Goal: Register for event/course

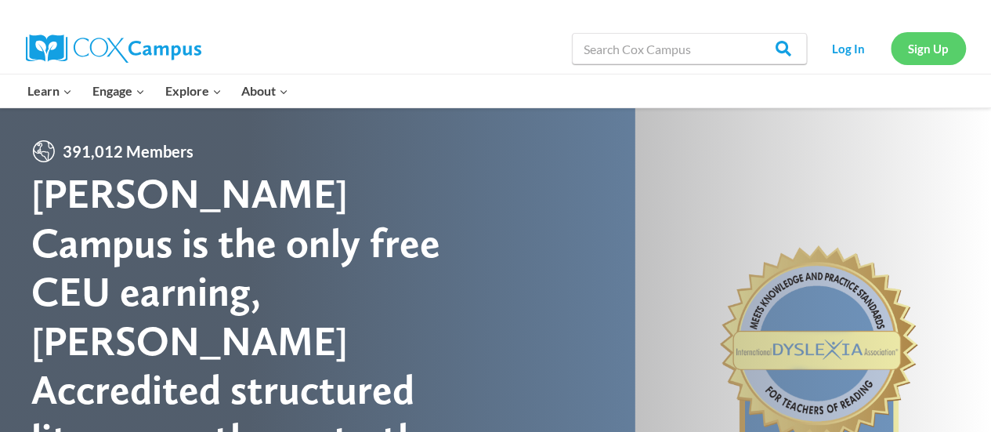
click at [934, 54] on link "Sign Up" at bounding box center [928, 48] width 75 height 32
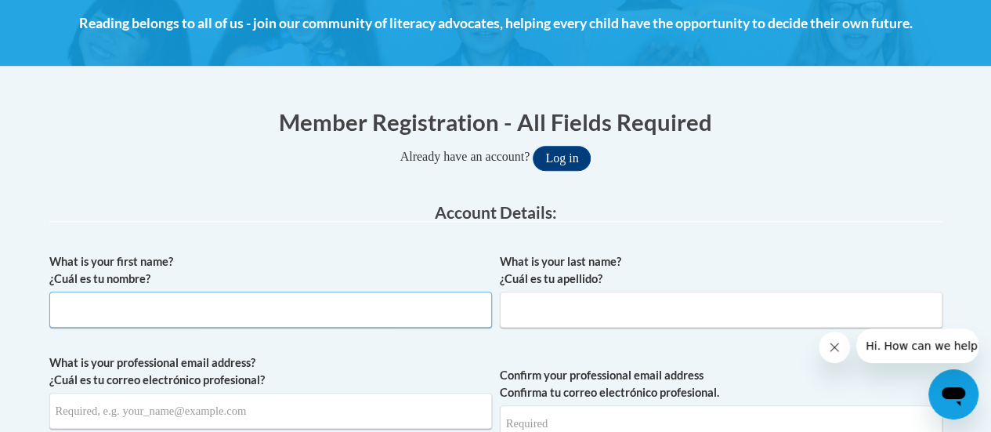
click at [249, 313] on input "What is your first name? ¿Cuál es tu nombre?" at bounding box center [270, 309] width 443 height 36
type input "Candice"
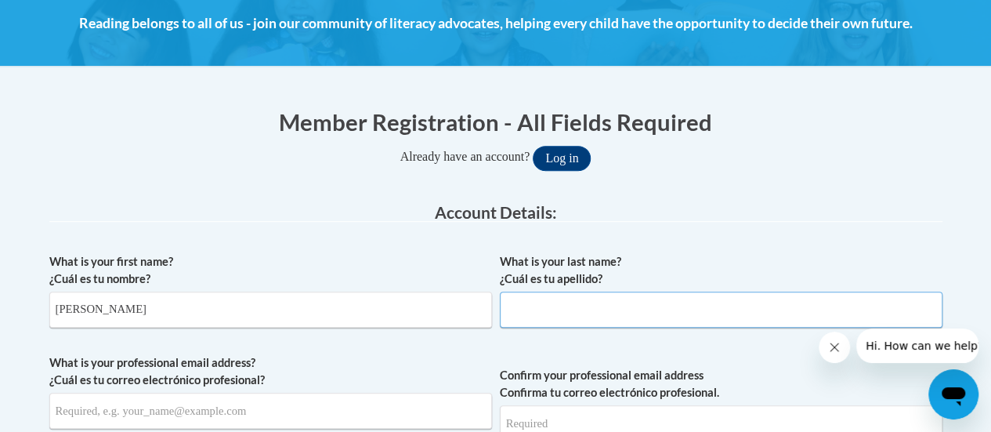
click at [573, 302] on input "What is your last name? ¿Cuál es tu apellido?" at bounding box center [721, 309] width 443 height 36
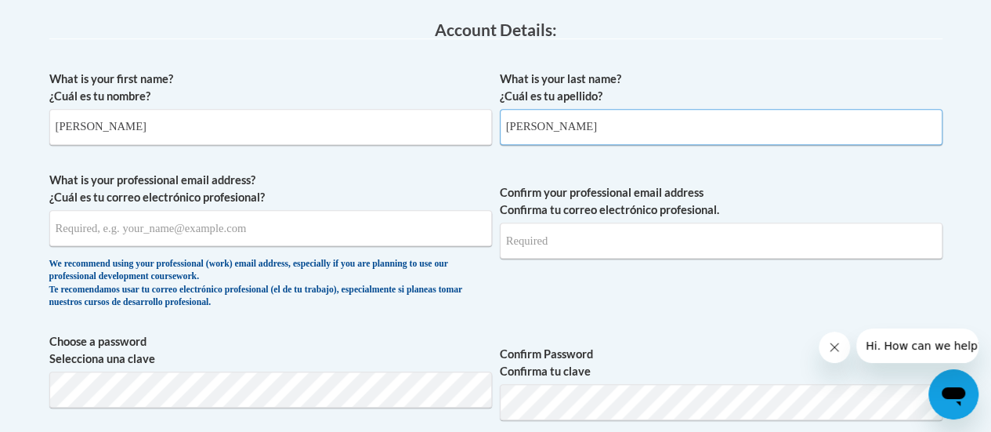
scroll to position [415, 0]
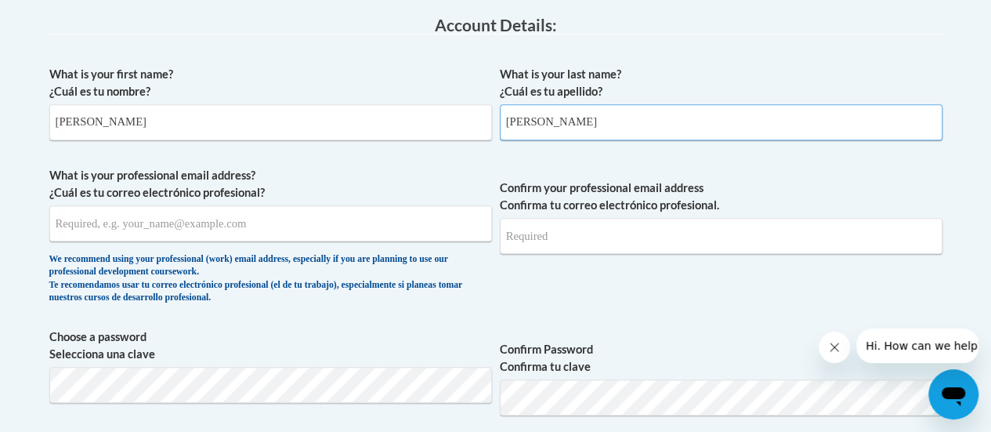
type input "Keating"
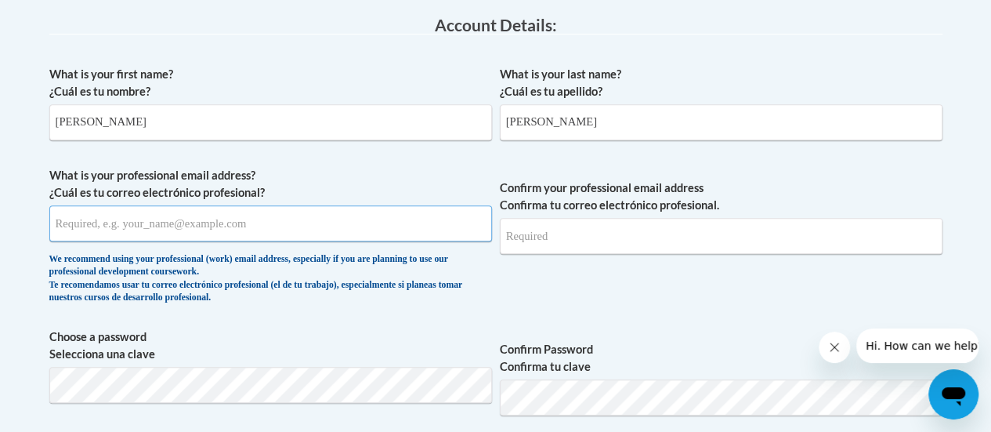
click at [260, 222] on input "What is your professional email address? ¿Cuál es tu correo electrónico profesi…" at bounding box center [270, 223] width 443 height 36
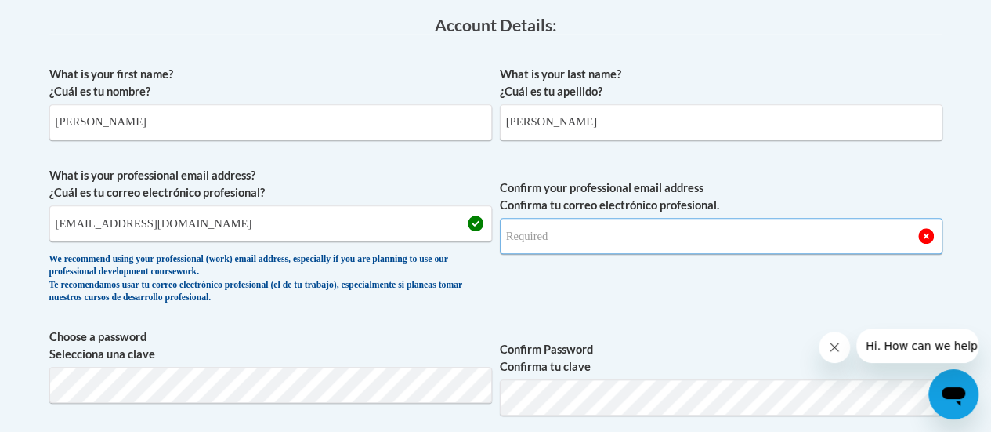
click at [605, 239] on input "Confirm your professional email address Confirma tu correo electrónico profesio…" at bounding box center [721, 236] width 443 height 36
click at [76, 225] on input "keactingcandice1@gmail.com" at bounding box center [270, 223] width 443 height 36
drag, startPoint x: 208, startPoint y: 227, endPoint x: 37, endPoint y: 222, distance: 171.6
type input "keatingcandice1@gmail.com"
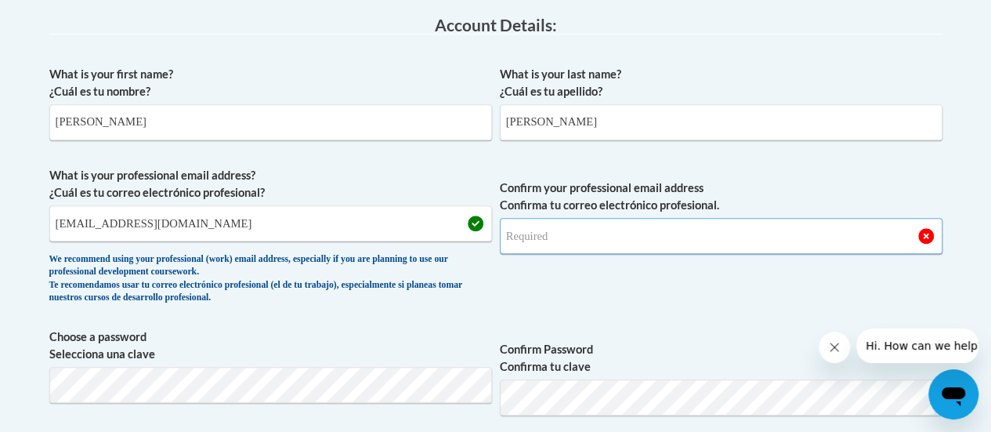
click at [612, 239] on input "Confirm your professional email address Confirma tu correo electrónico profesio…" at bounding box center [721, 236] width 443 height 36
type input "l"
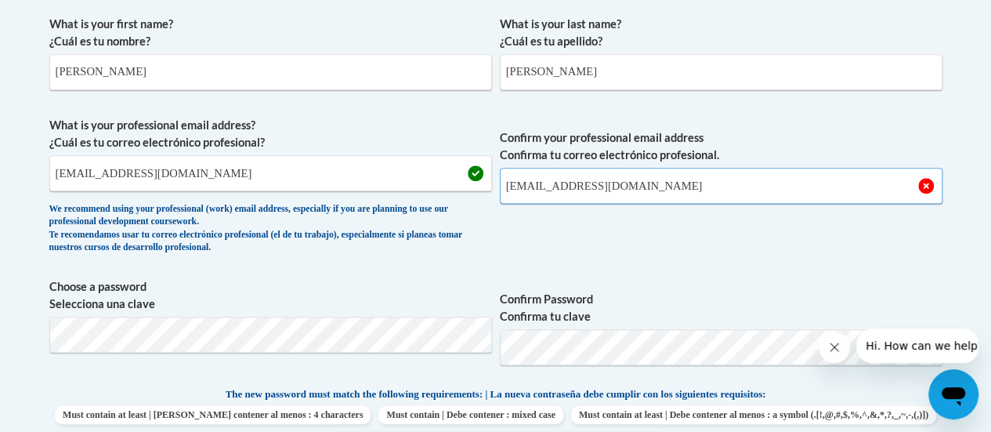
scroll to position [552, 0]
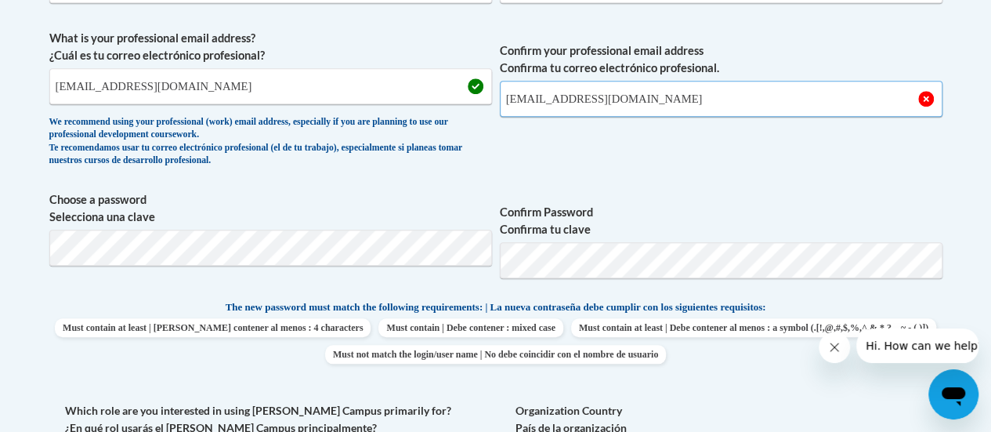
type input "keatingcandice1@gmail.com"
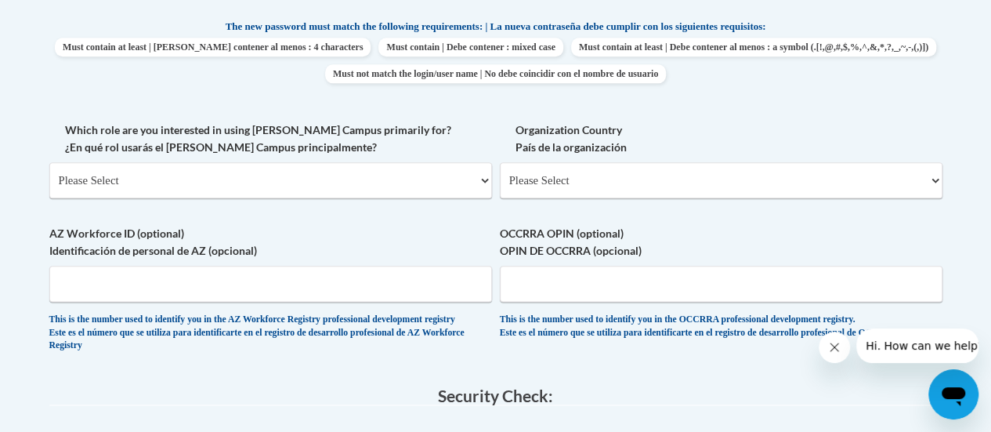
scroll to position [838, 0]
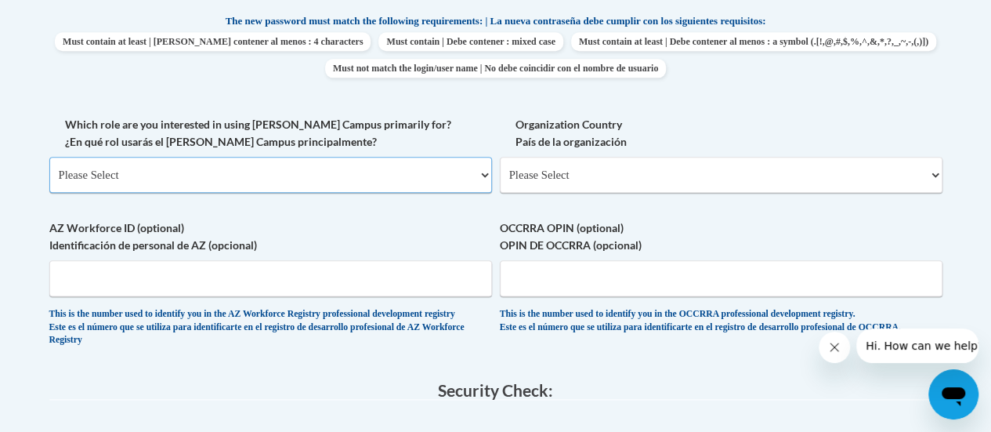
click at [314, 175] on select "Please Select College/University | Colegio/Universidad Community/Nonprofit Part…" at bounding box center [270, 175] width 443 height 36
select select "fbf2d438-af2f-41f8-98f1-81c410e29de3"
click at [49, 157] on select "Please Select College/University | Colegio/Universidad Community/Nonprofit Part…" at bounding box center [270, 175] width 443 height 36
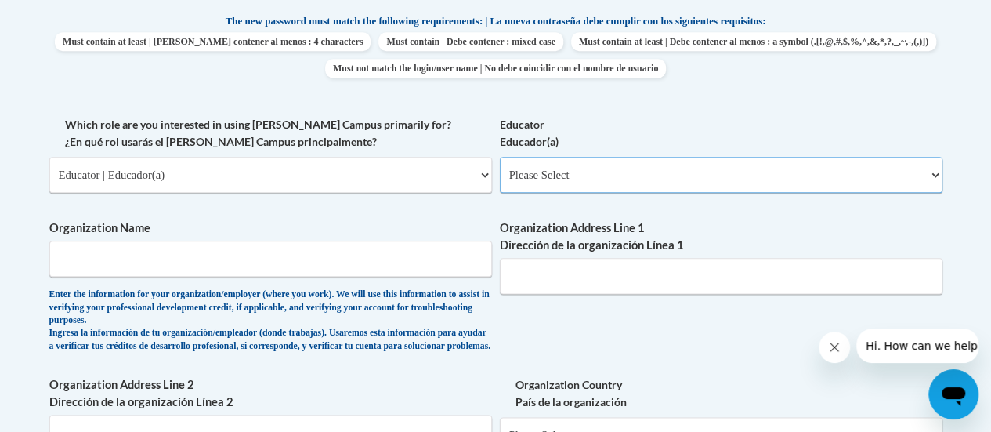
click at [636, 177] on select "Please Select Early Learning/Daycare Teacher/Family Home Care Provider | Maestr…" at bounding box center [721, 175] width 443 height 36
select select "67563ca1-16dc-4830-a7b3-94a34bed3689"
click at [500, 157] on select "Please Select Early Learning/Daycare Teacher/Family Home Care Provider | Maestr…" at bounding box center [721, 175] width 443 height 36
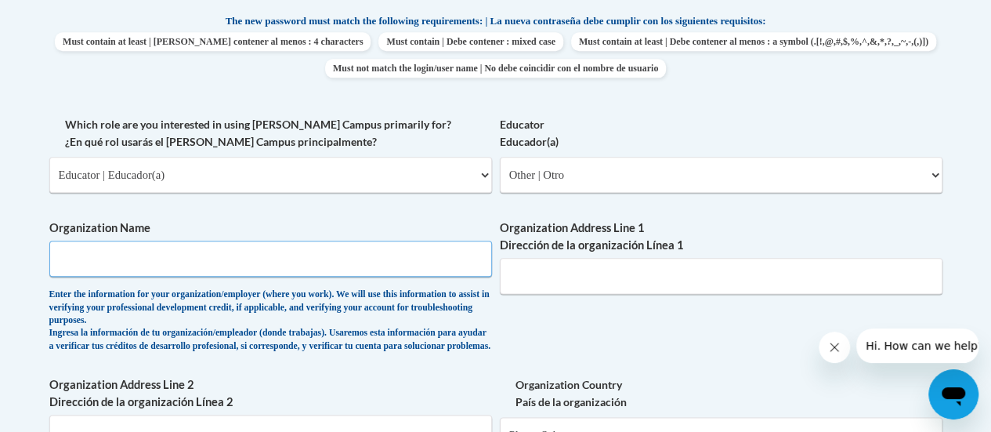
click at [359, 255] on input "Organization Name" at bounding box center [270, 258] width 443 height 36
type input "ENS"
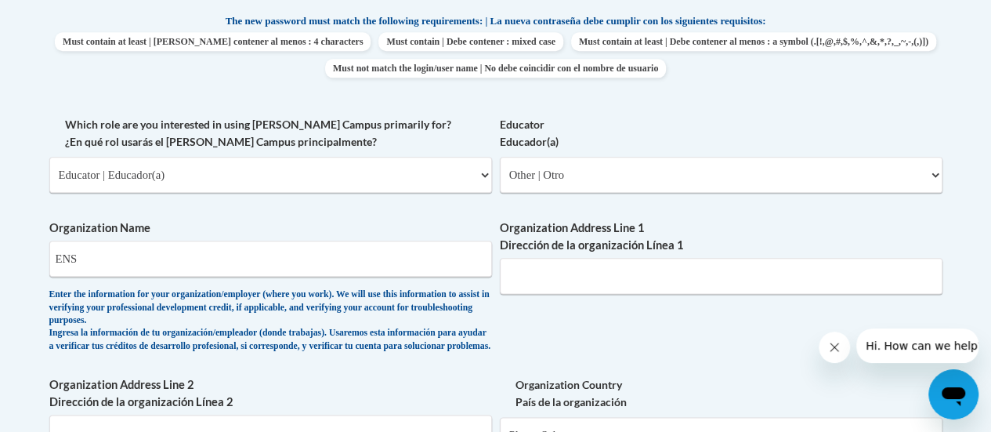
click at [609, 340] on div "What is your first name? ¿Cuál es tu nombre? Candice What is your last name? ¿C…" at bounding box center [495, 129] width 893 height 988
click at [614, 270] on input "Organization Address Line 1 Dirección de la organización Línea 1" at bounding box center [721, 276] width 443 height 36
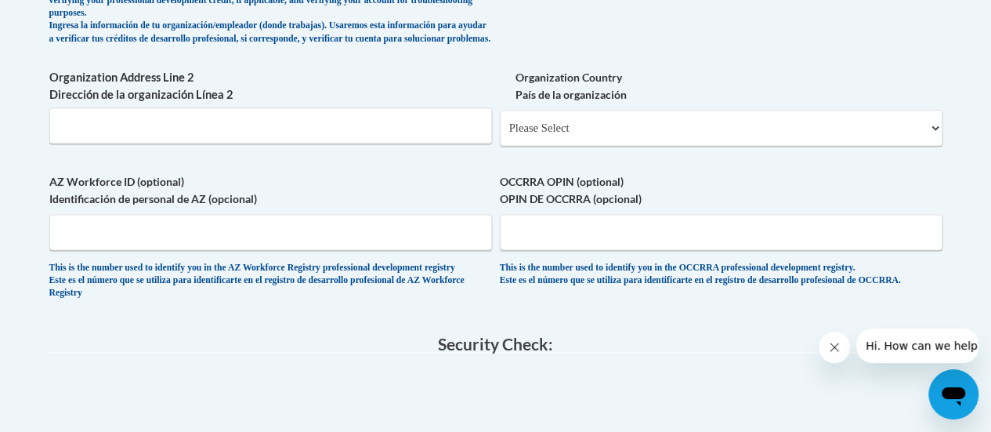
scroll to position [1122, 0]
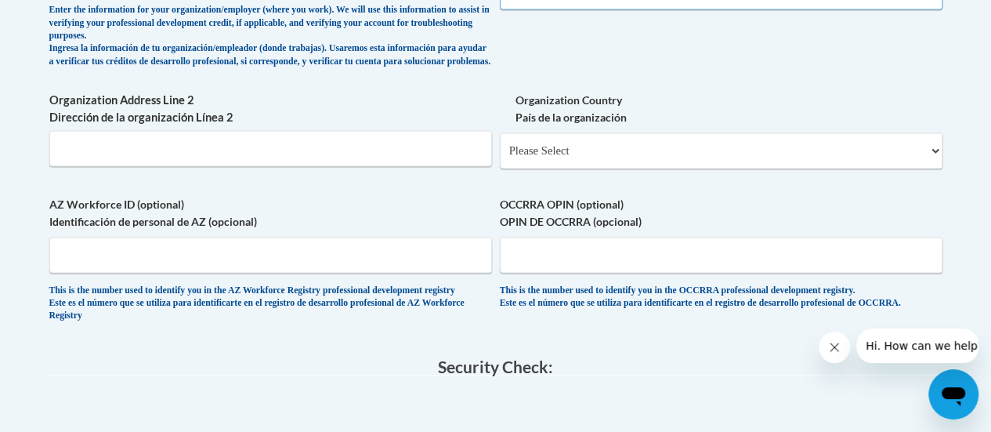
type input "Abu Dhabi"
click at [216, 157] on input "Organization Address Line 2 Dirección de la organización Línea 2" at bounding box center [270, 148] width 443 height 36
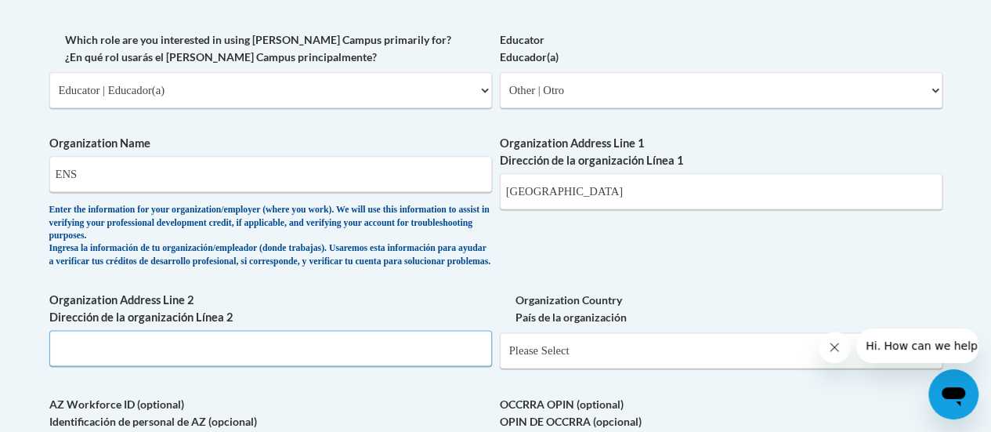
scroll to position [902, 0]
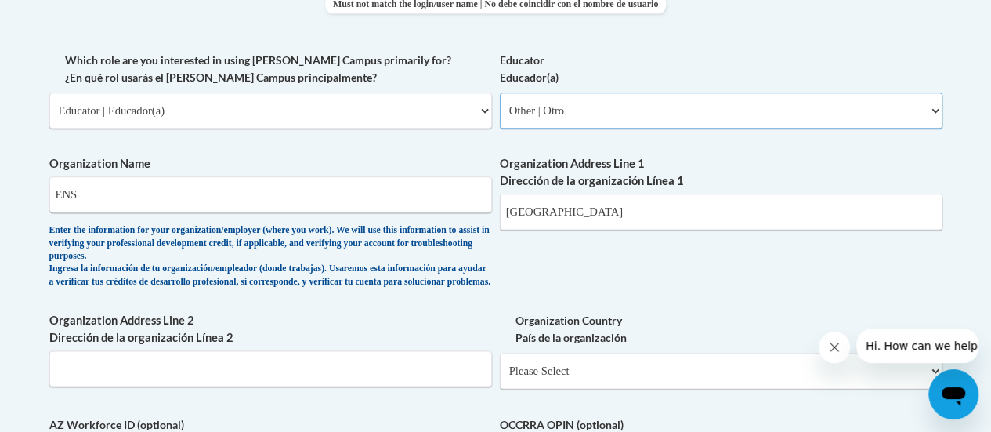
click at [614, 109] on select "Please Select Early Learning/Daycare Teacher/Family Home Care Provider | Maestr…" at bounding box center [721, 110] width 443 height 36
select select "8e40623d-54d0-45cd-9f92-5df65cd3f8cf"
click at [500, 92] on select "Please Select Early Learning/Daycare Teacher/Family Home Care Provider | Maestr…" at bounding box center [721, 110] width 443 height 36
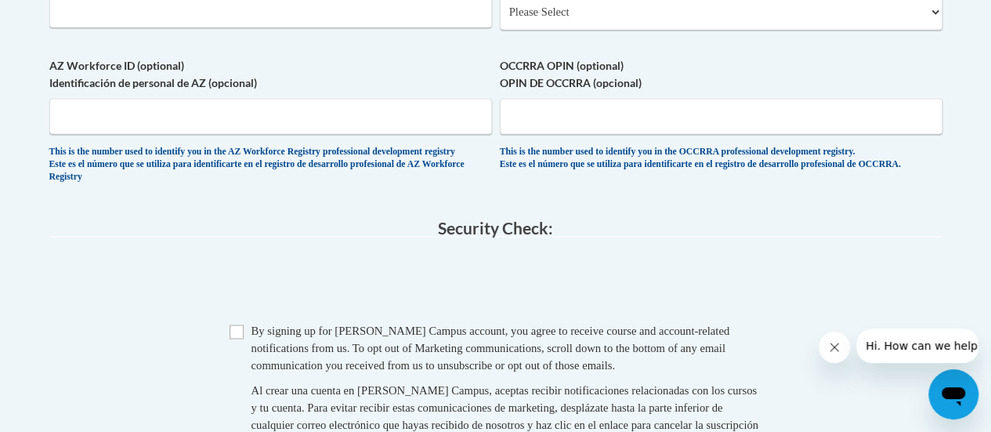
scroll to position [1165, 0]
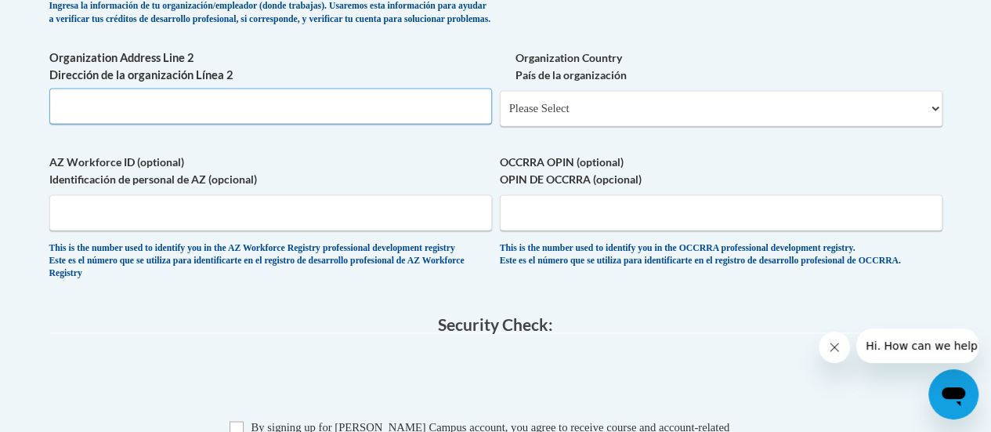
click at [222, 120] on input "Organization Address Line 2 Dirección de la organización Línea 2" at bounding box center [270, 106] width 443 height 36
type input "Abu Dhabi"
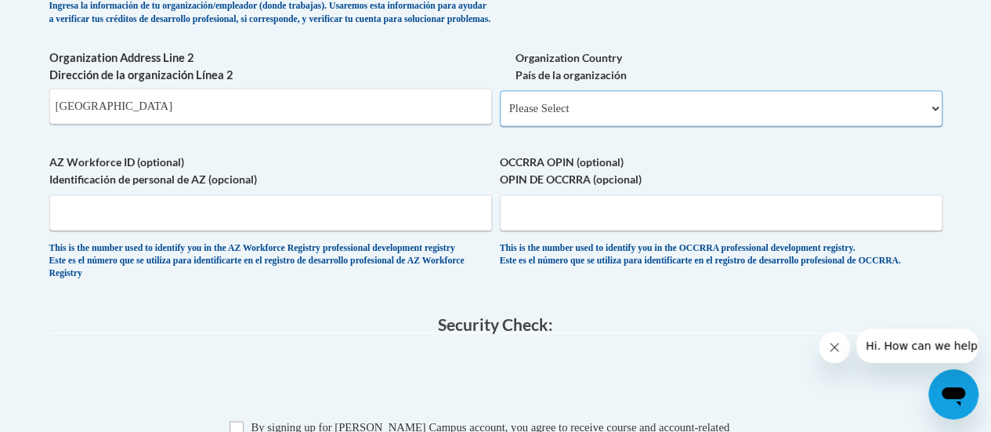
click at [539, 126] on select "Please Select United States | Estados Unidos Outside of the United States | Fue…" at bounding box center [721, 108] width 443 height 36
select select "2ba6c5f2-6ab4-47b5-9408-0a73ae60d186"
click at [500, 102] on select "Please Select United States | Estados Unidos Outside of the United States | Fue…" at bounding box center [721, 108] width 443 height 36
select select
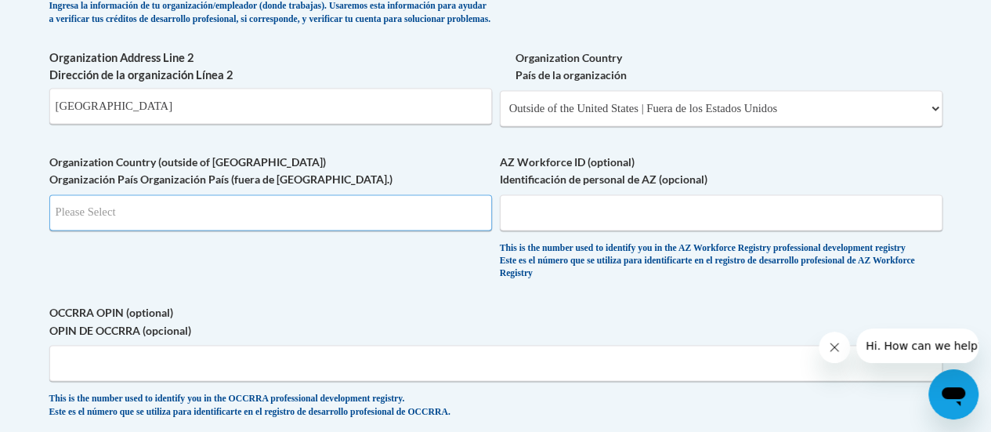
click at [226, 228] on input "Search" at bounding box center [270, 212] width 443 height 36
type input "AE"
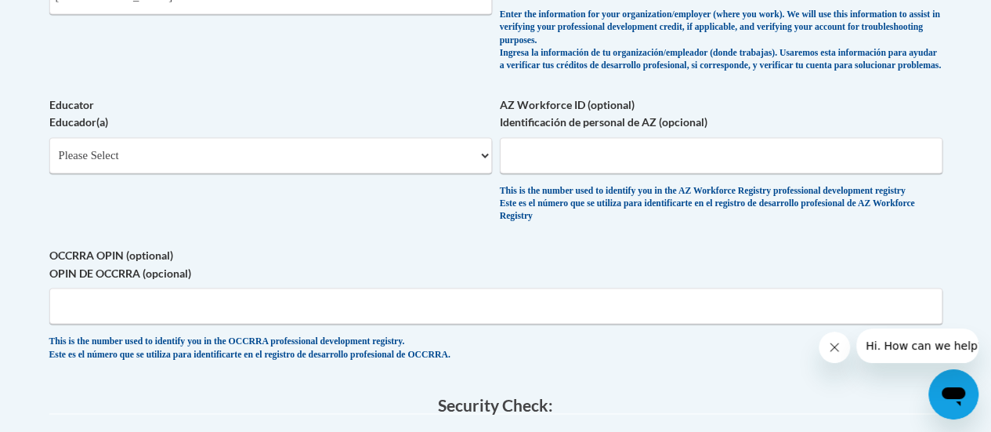
scroll to position [1255, 0]
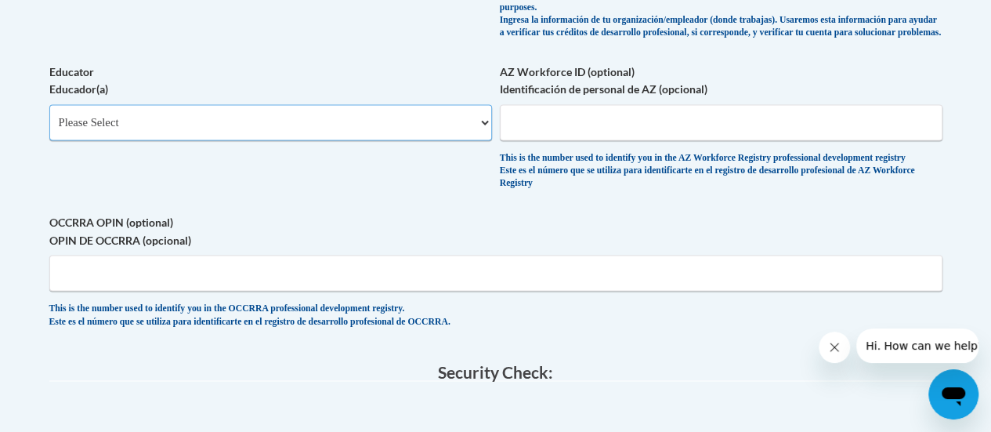
click at [475, 137] on select "Please Select Early Learning/Daycare Teacher/Family Home Care Provider | Maestr…" at bounding box center [270, 122] width 443 height 36
select select "8e40623d-54d0-45cd-9f92-5df65cd3f8cf"
click at [49, 116] on select "Please Select Early Learning/Daycare Teacher/Family Home Care Provider | Maestr…" at bounding box center [270, 122] width 443 height 36
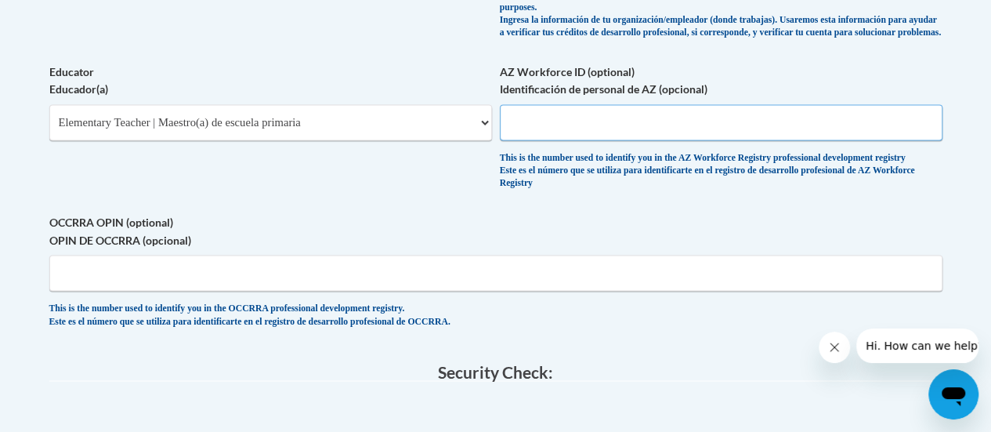
click at [643, 128] on input "AZ Workforce ID (optional) Identificación de personal de AZ (opcional)" at bounding box center [721, 122] width 443 height 36
type input "Abu Dhabi"
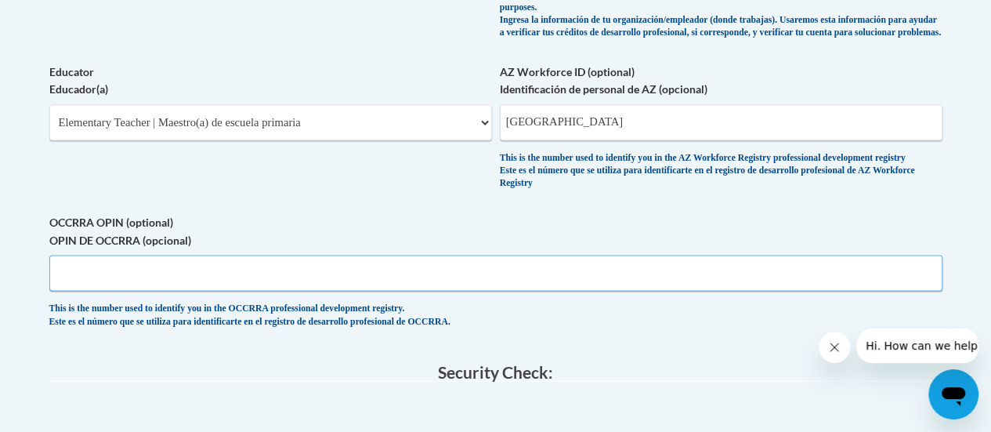
click at [277, 291] on input "OCCRRA OPIN (optional) OPIN DE OCCRRA (opcional)" at bounding box center [495, 273] width 893 height 36
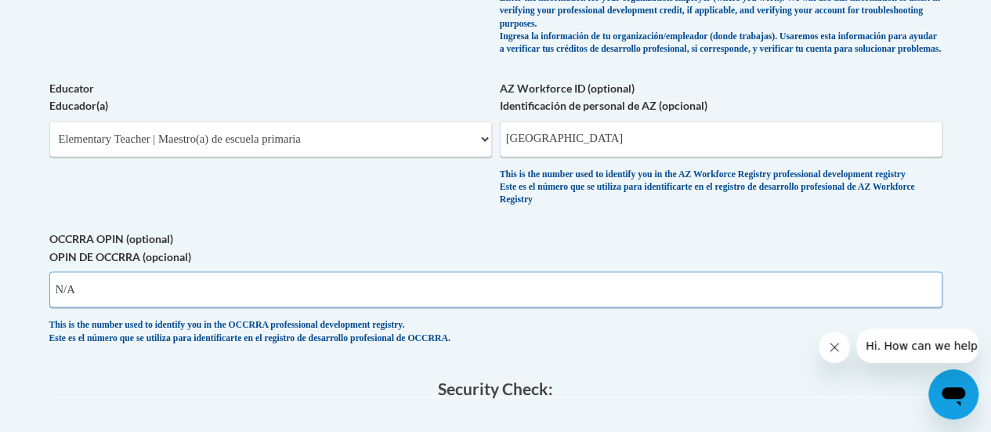
scroll to position [1230, 0]
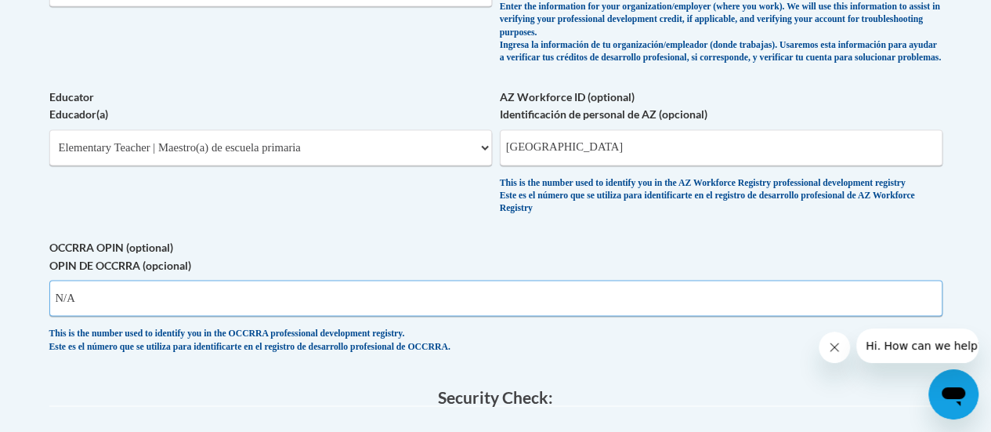
type input "N/A"
drag, startPoint x: 587, startPoint y: 165, endPoint x: 476, endPoint y: 168, distance: 111.3
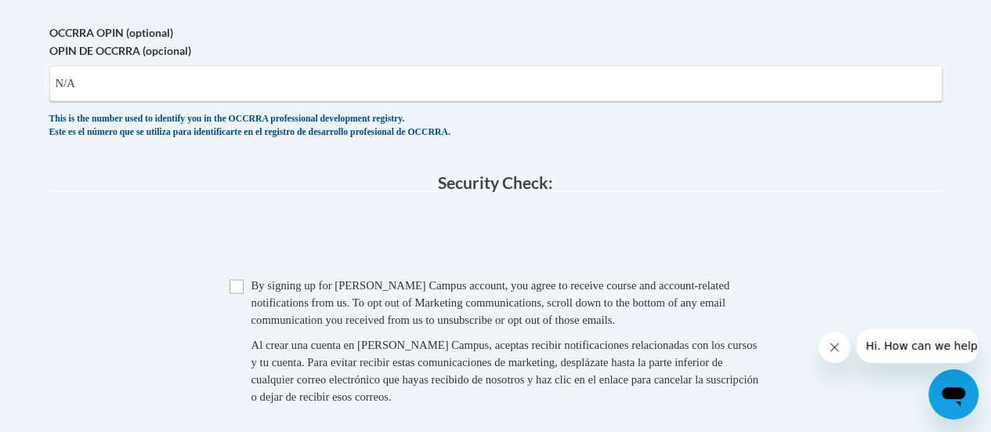
scroll to position [1581, 0]
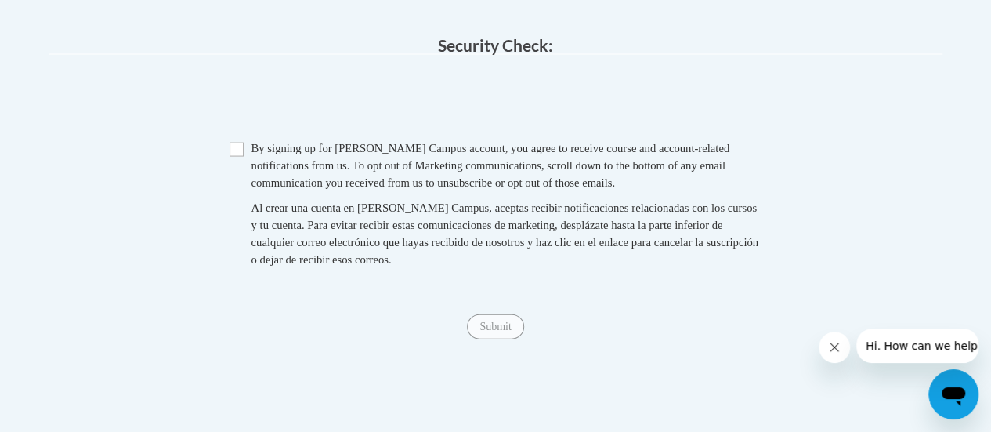
type input "236882"
click at [243, 176] on span "Checkbox By signing up for a Cox Campus account, you agree to receive course an…" at bounding box center [495, 211] width 533 height 144
click at [237, 157] on input "Checkbox" at bounding box center [236, 150] width 14 height 14
checkbox input "true"
click at [500, 339] on input "Submit" at bounding box center [495, 326] width 56 height 25
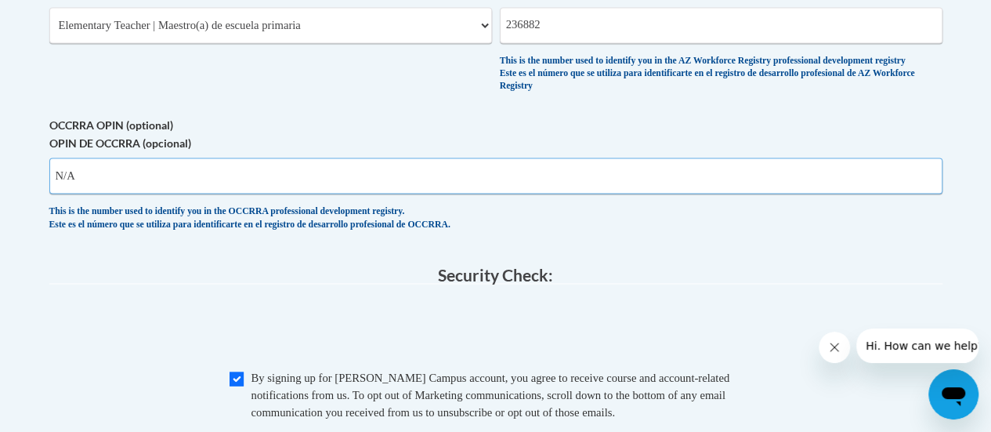
scroll to position [1352, 0]
type input "N"
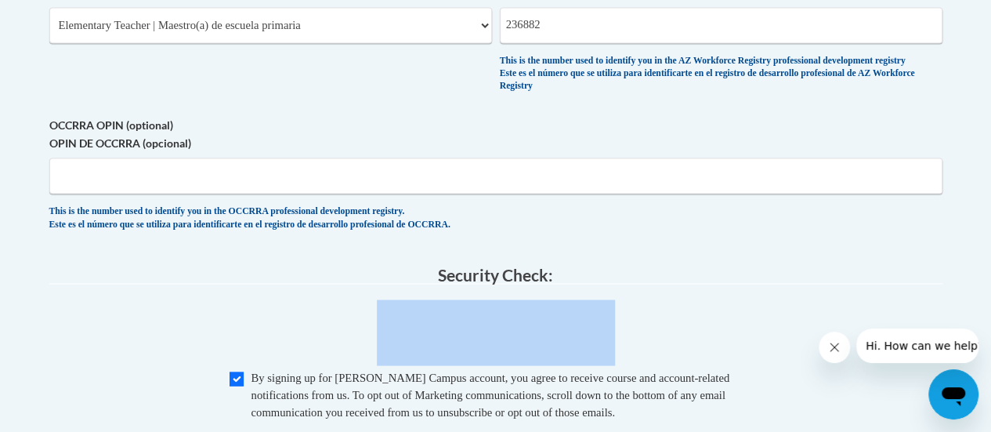
drag, startPoint x: 988, startPoint y: 289, endPoint x: 998, endPoint y: 364, distance: 75.8
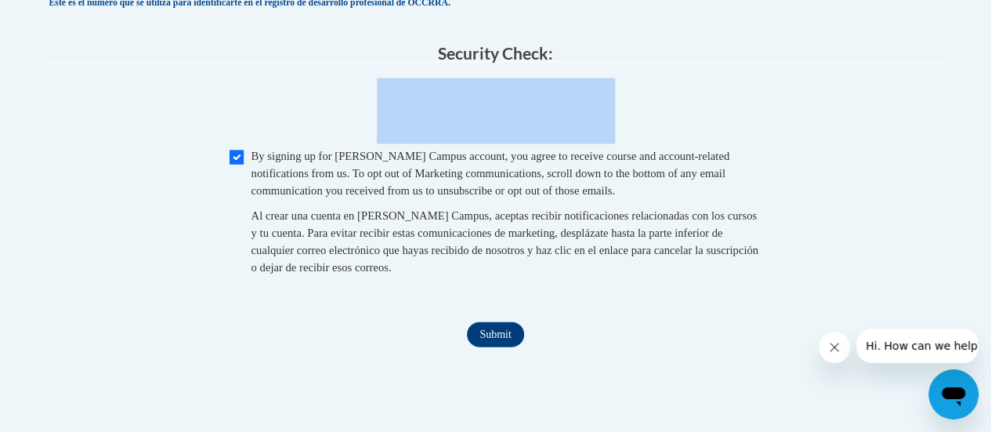
scroll to position [1573, 0]
click at [498, 346] on input "Submit" at bounding box center [495, 333] width 56 height 25
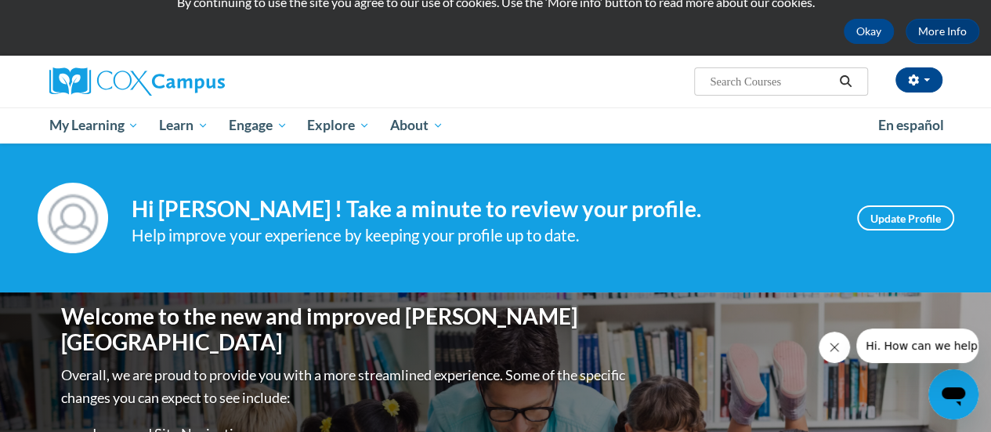
scroll to position [61, 0]
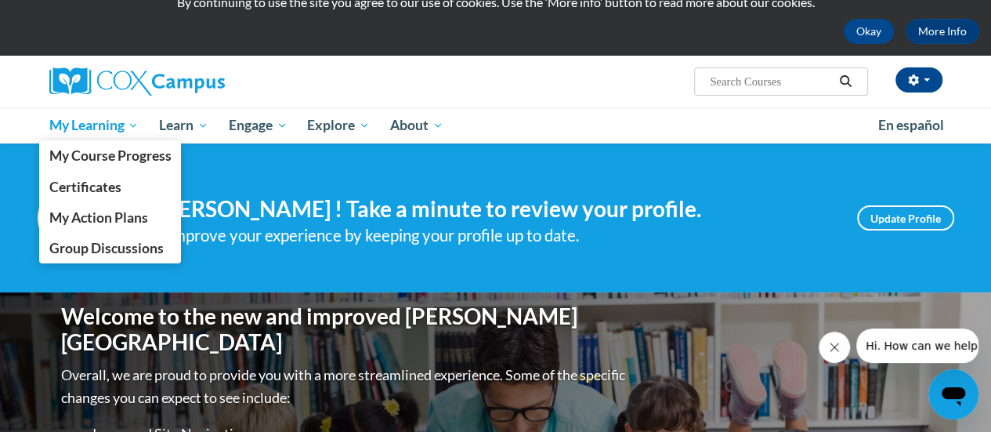
click at [135, 121] on span "My Learning" at bounding box center [94, 125] width 90 height 19
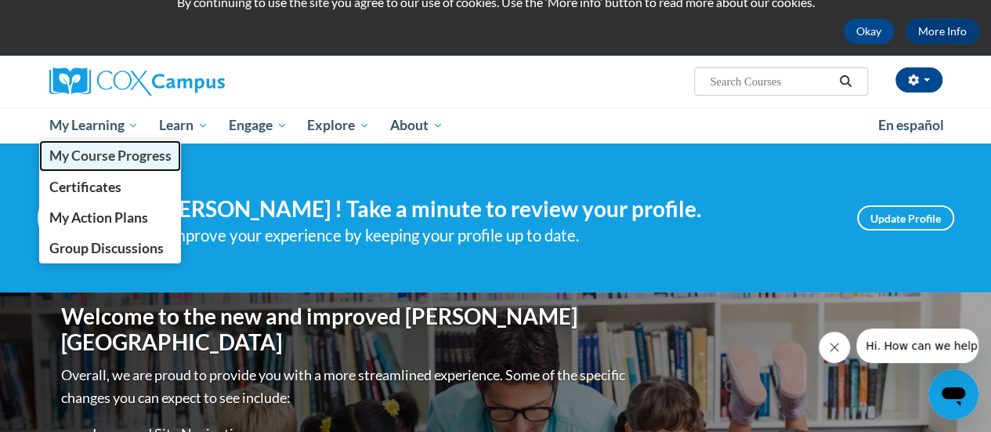
click at [182, 142] on link "My Course Progress" at bounding box center [110, 155] width 143 height 31
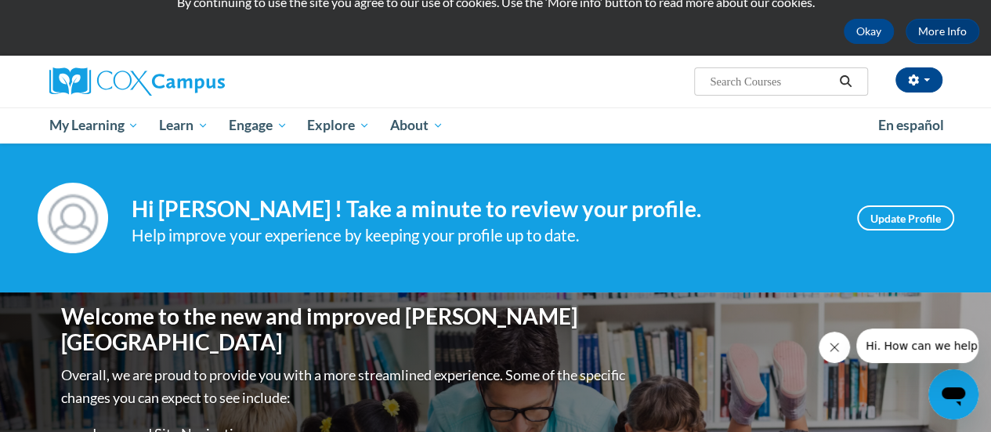
click at [584, 86] on div "Candice Keating (Gulf Standard Time GMT+0400 ) My Profile Inbox My Transcripts …" at bounding box center [648, 76] width 611 height 40
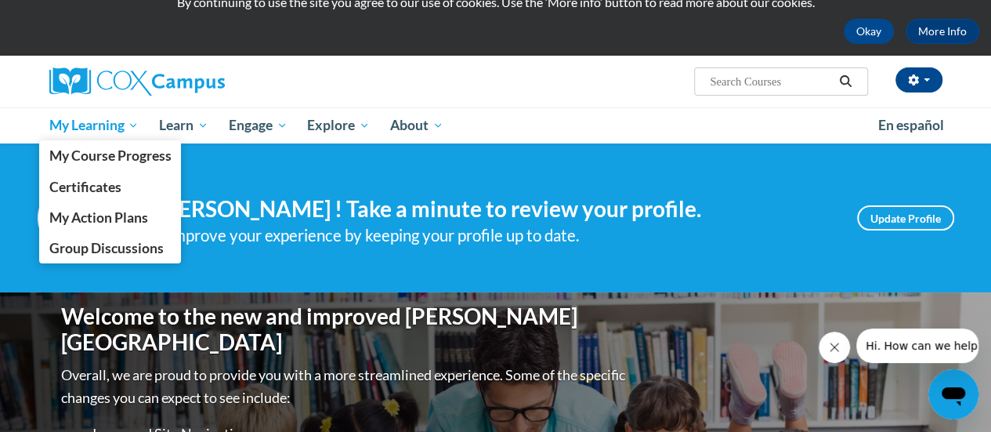
click at [112, 125] on span "My Learning" at bounding box center [94, 125] width 90 height 19
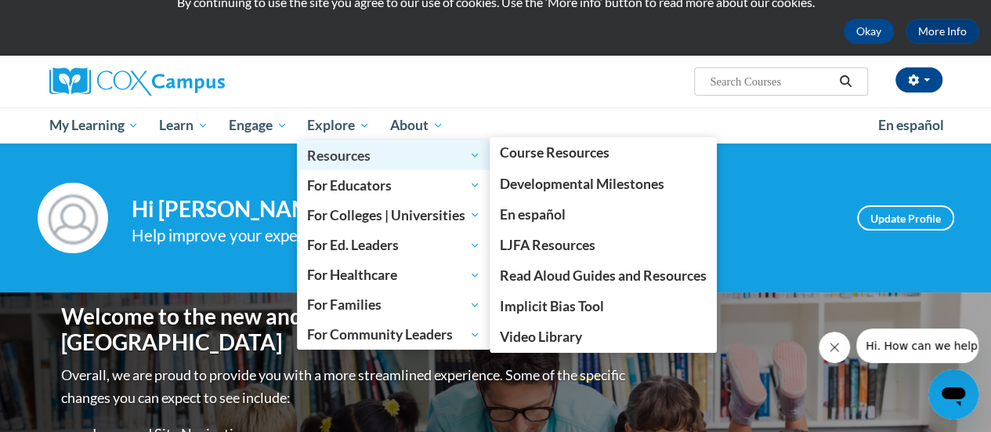
click at [351, 143] on link "Resources" at bounding box center [393, 155] width 193 height 30
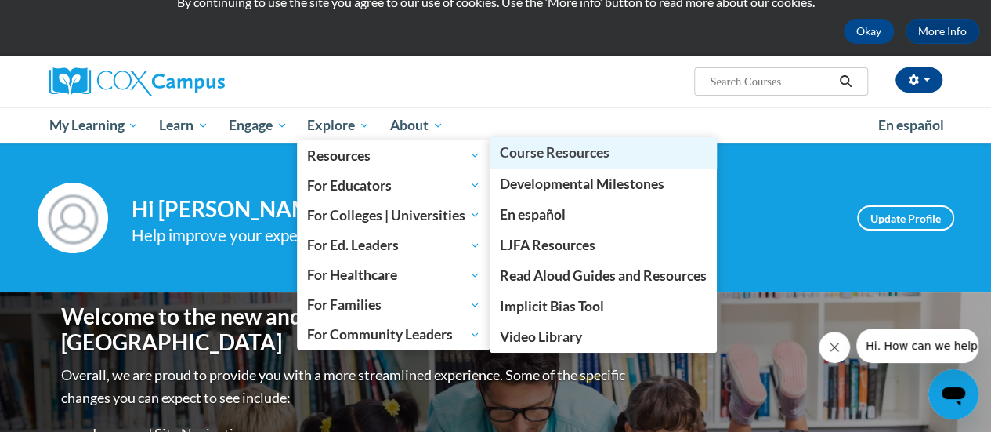
click at [575, 159] on span "Course Resources" at bounding box center [555, 152] width 110 height 16
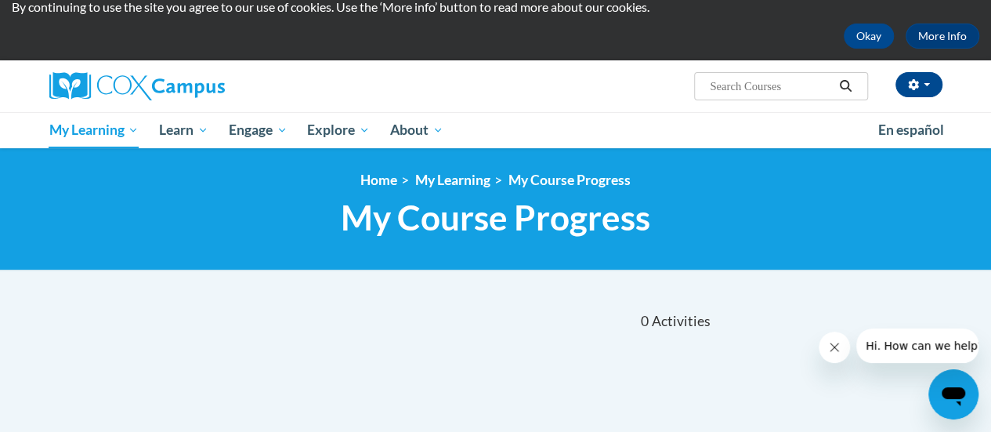
scroll to position [56, 0]
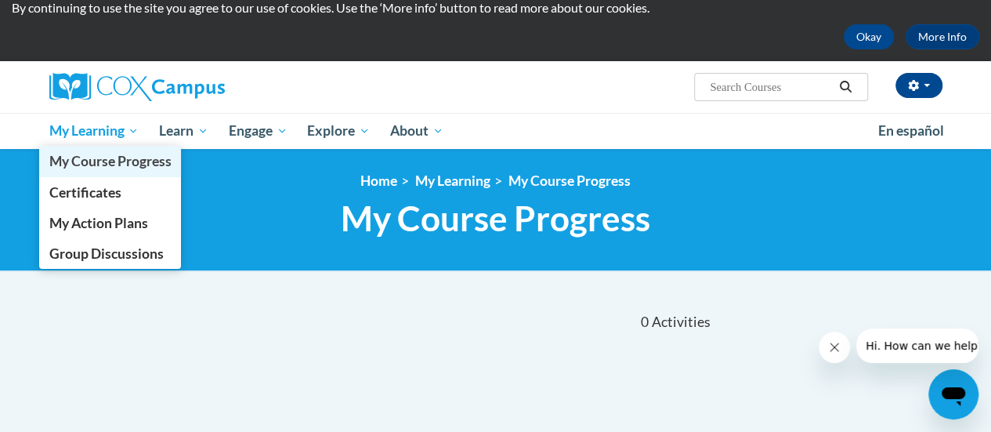
click at [127, 158] on span "My Course Progress" at bounding box center [110, 161] width 122 height 16
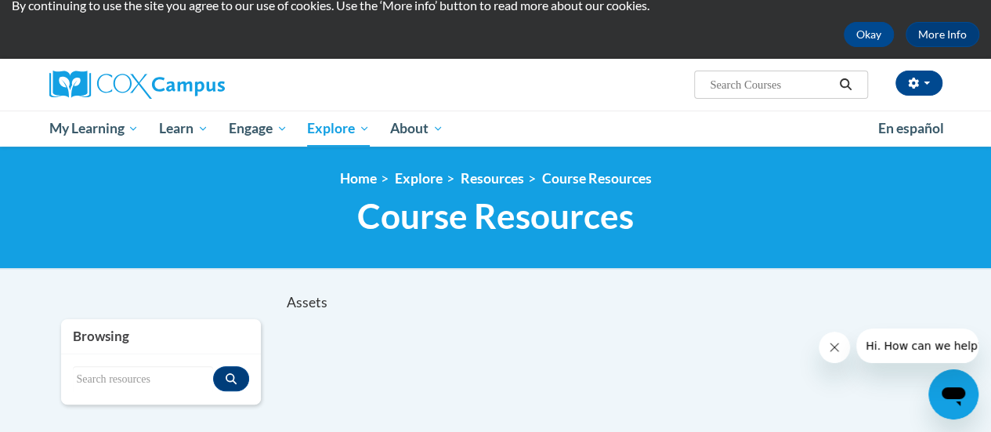
scroll to position [58, 0]
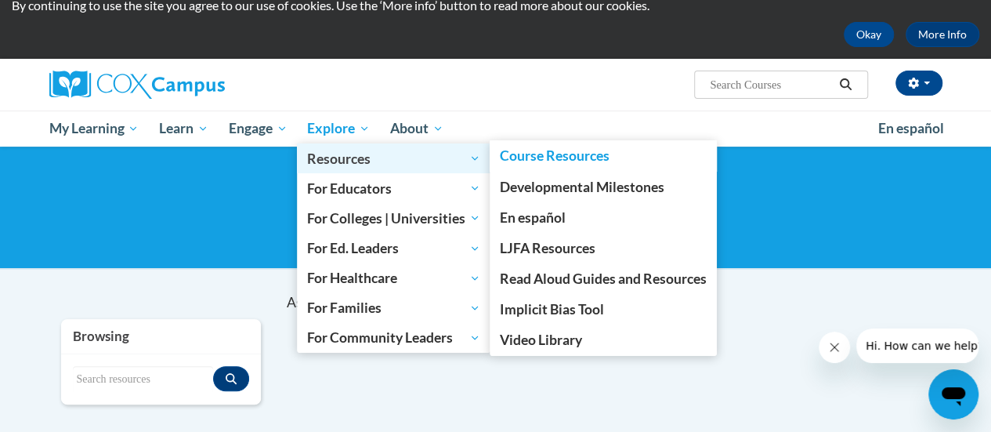
click at [359, 145] on link "Resources" at bounding box center [393, 158] width 193 height 30
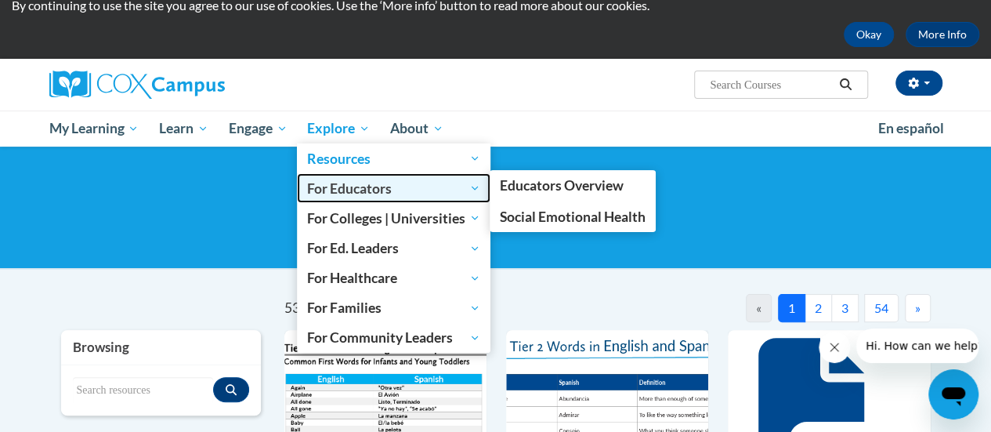
click at [382, 193] on span "For Educators" at bounding box center [393, 188] width 173 height 19
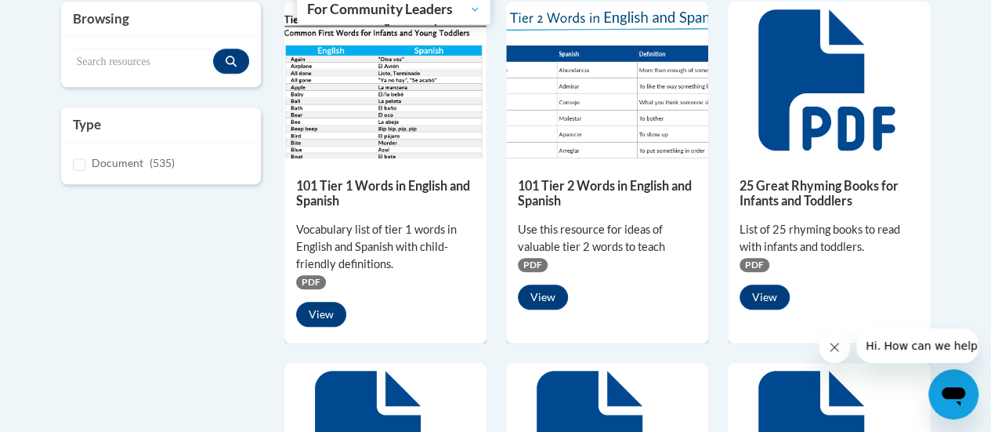
scroll to position [385, 0]
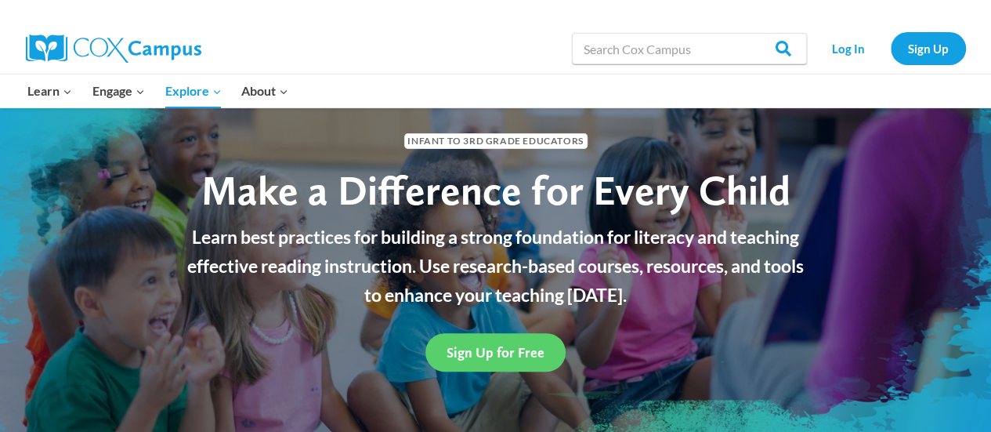
scroll to position [56, 0]
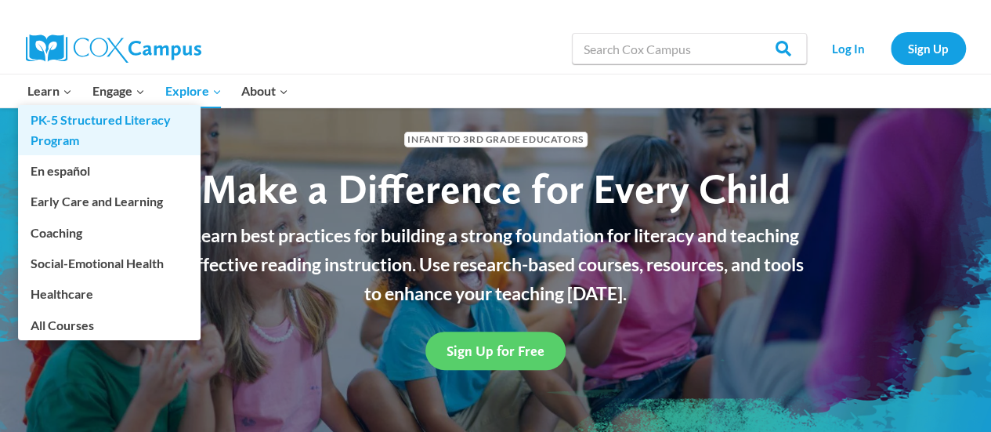
click at [44, 107] on link "PK-5 Structured Literacy Program" at bounding box center [109, 130] width 182 height 50
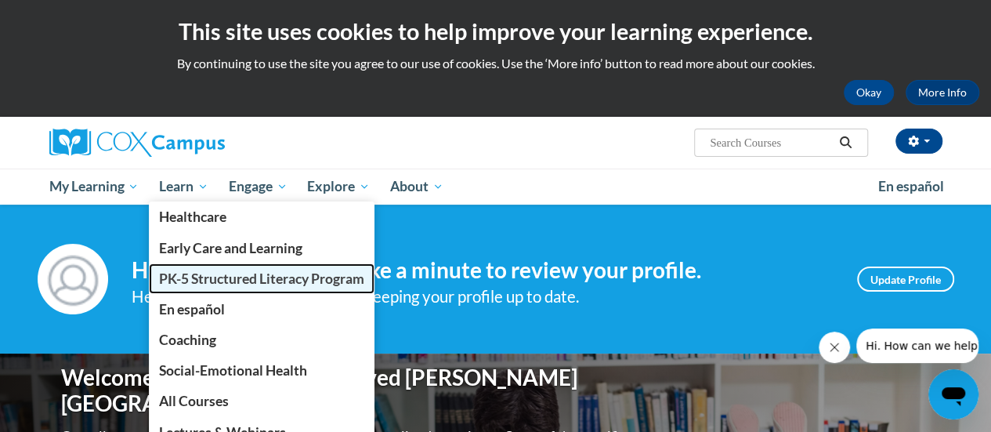
click at [219, 277] on span "PK-5 Structured Literacy Program" at bounding box center [261, 278] width 205 height 16
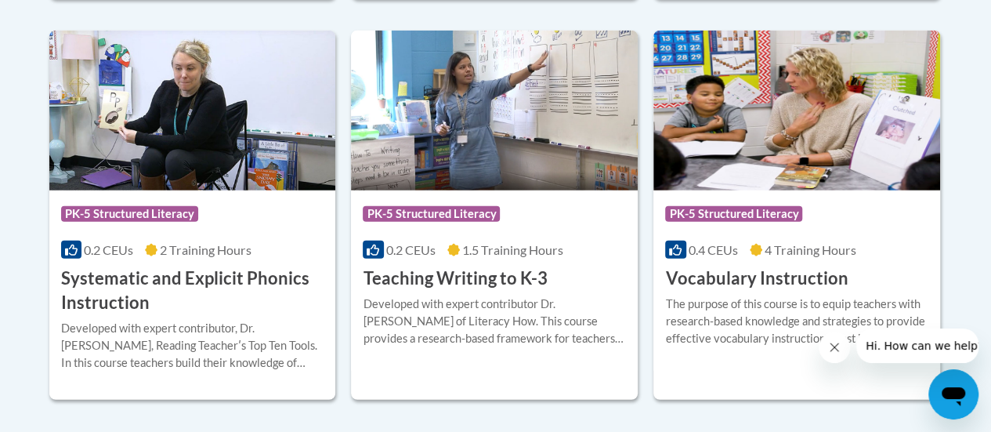
scroll to position [1881, 0]
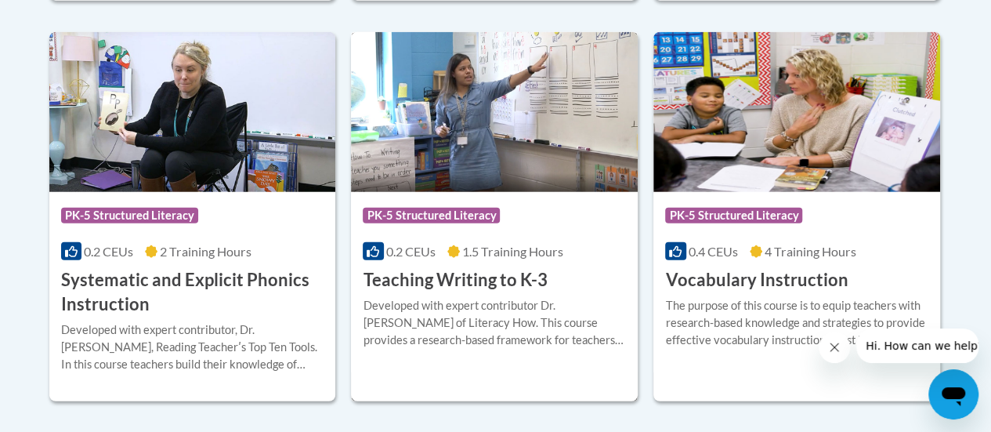
click at [486, 287] on h3 "Teaching Writing to K-3" at bounding box center [455, 280] width 184 height 24
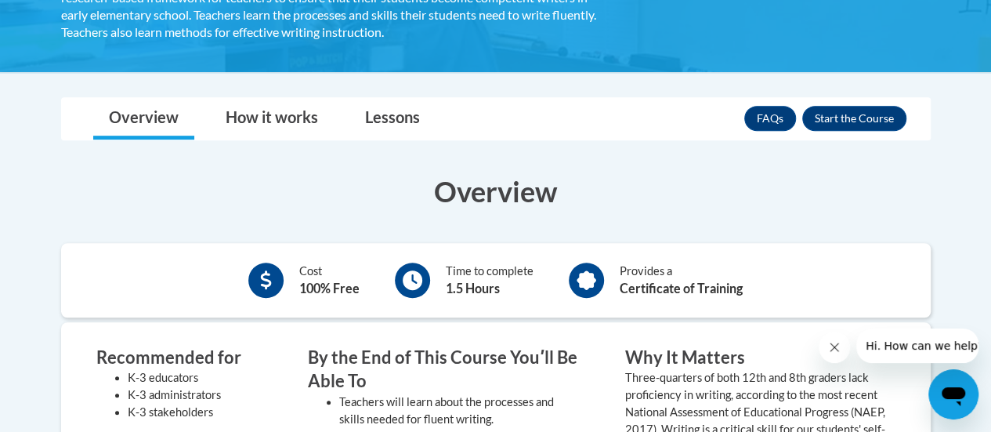
scroll to position [357, 0]
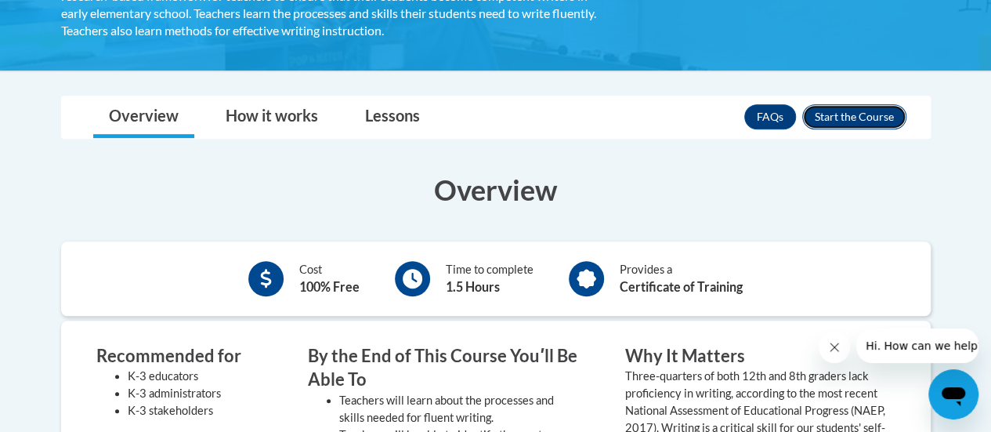
click at [856, 117] on button "Enroll" at bounding box center [854, 116] width 104 height 25
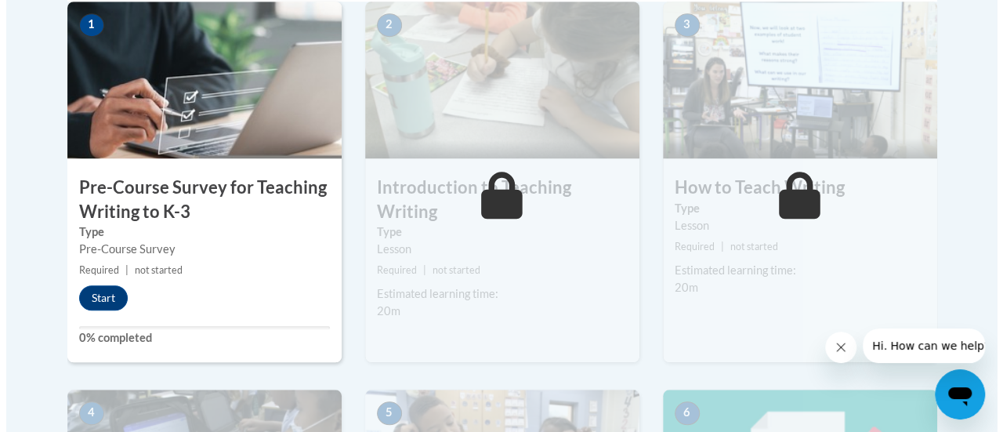
scroll to position [551, 0]
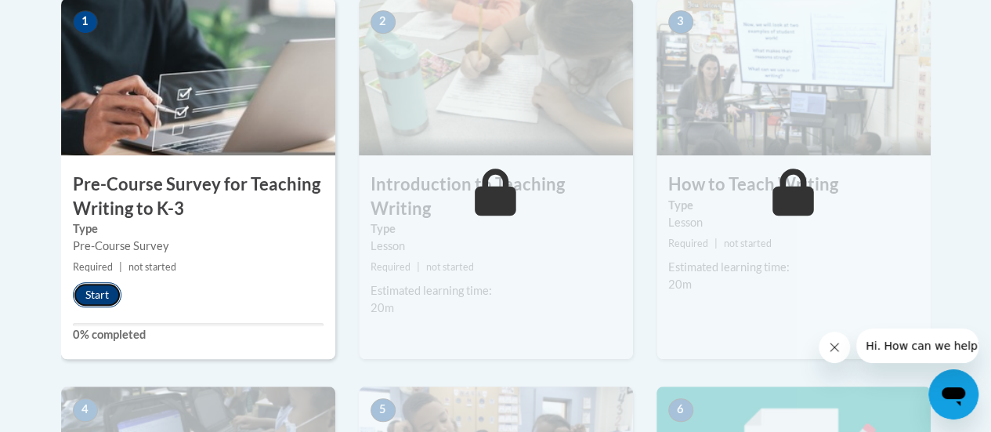
click at [107, 285] on button "Start" at bounding box center [97, 294] width 49 height 25
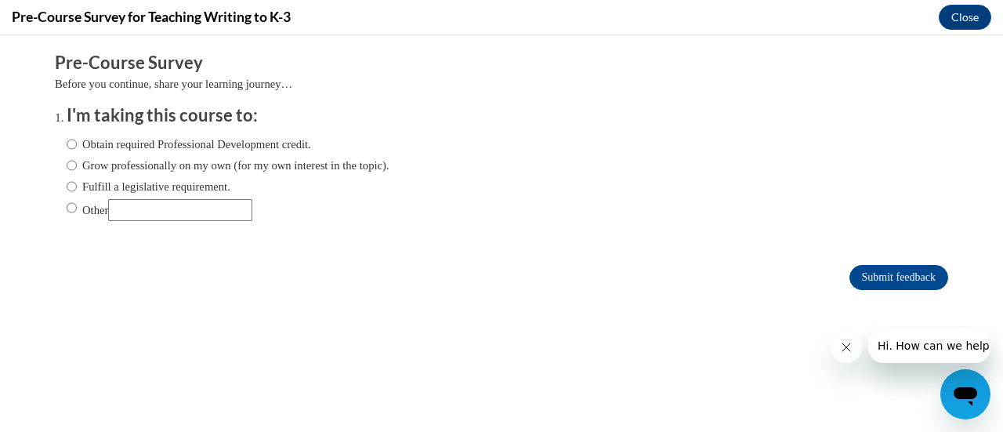
scroll to position [0, 0]
click at [67, 167] on input "Grow professionally on my own (for my own interest in the topic)." at bounding box center [72, 165] width 10 height 17
radio input "true"
click at [833, 352] on button "Close message from company" at bounding box center [844, 346] width 31 height 31
click at [845, 357] on button "Close message from company" at bounding box center [844, 346] width 31 height 31
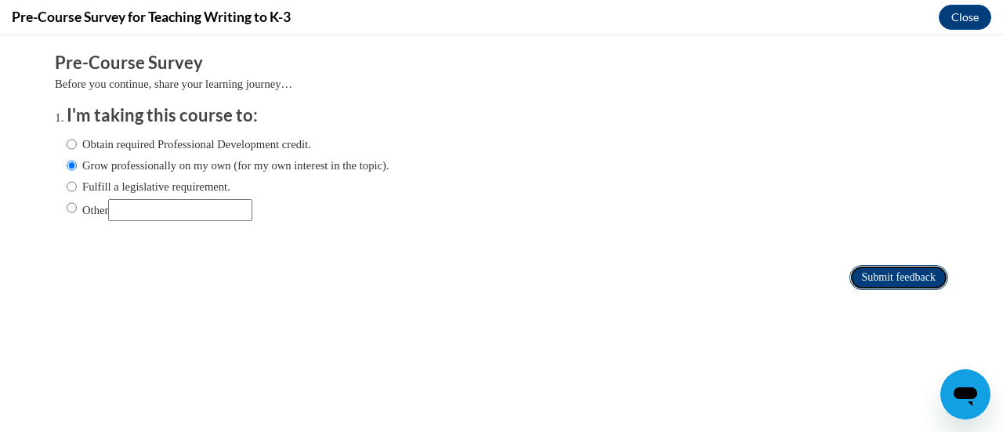
click at [856, 284] on input "Submit feedback" at bounding box center [898, 277] width 99 height 25
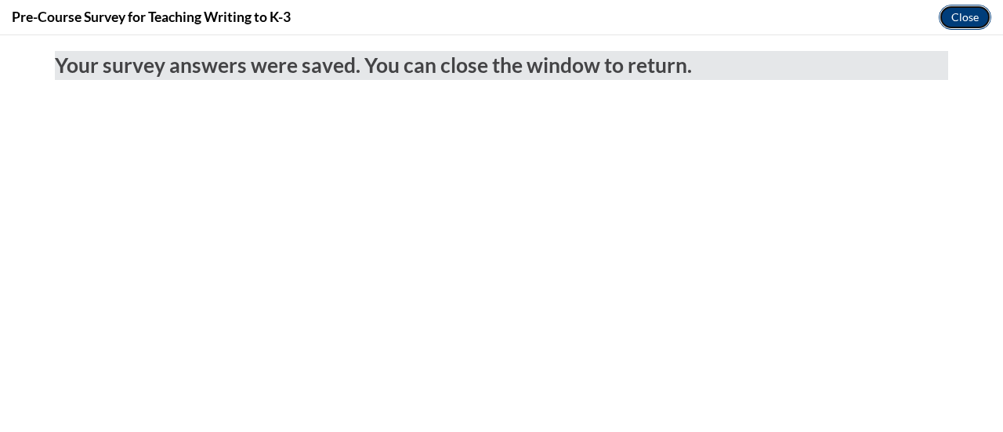
click at [967, 23] on button "Close" at bounding box center [964, 17] width 52 height 25
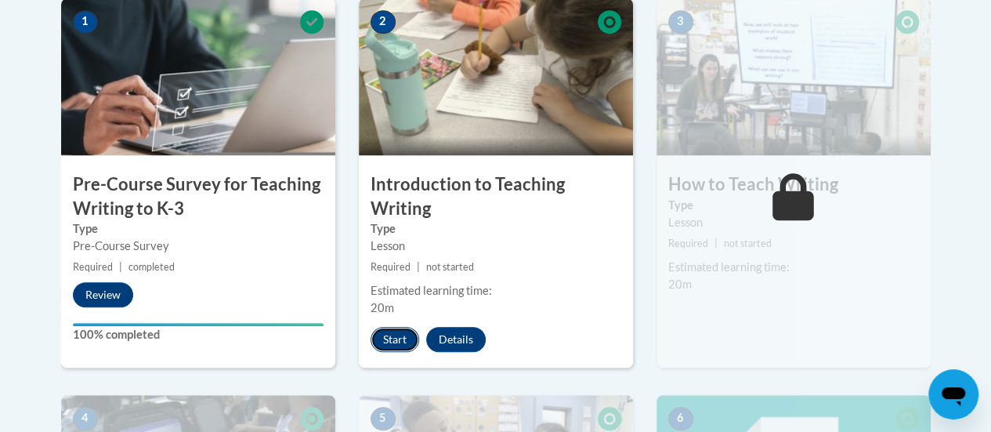
click at [390, 334] on button "Start" at bounding box center [394, 339] width 49 height 25
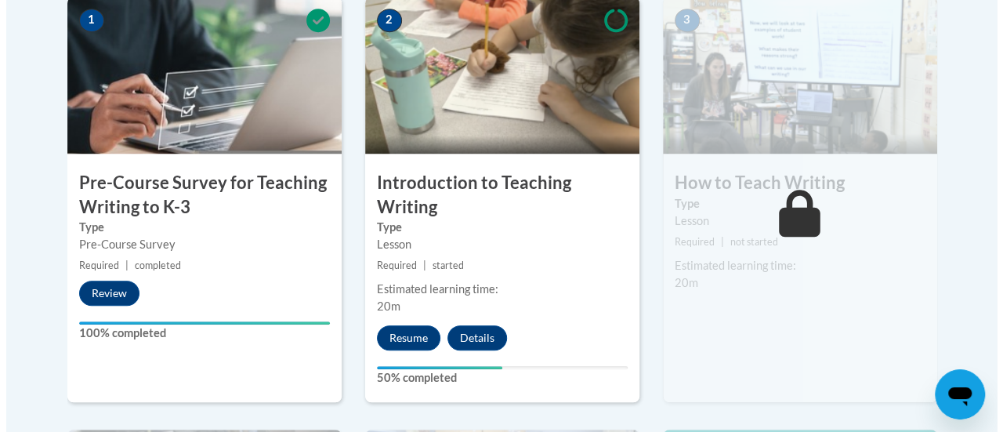
scroll to position [584, 0]
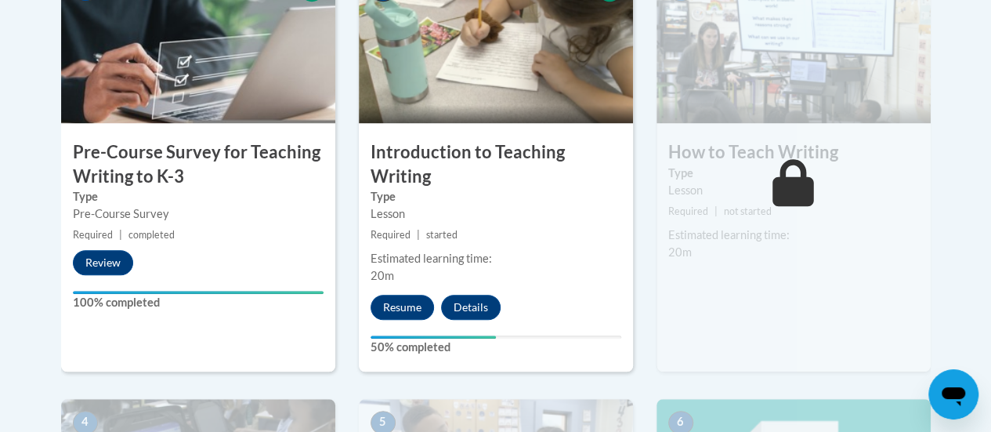
click at [538, 221] on div "2 Introduction to Teaching Writing Type Lesson Required | started Estimated lea…" at bounding box center [496, 168] width 274 height 405
click at [509, 79] on img at bounding box center [496, 44] width 274 height 157
click at [403, 309] on button "Resume" at bounding box center [401, 306] width 63 height 25
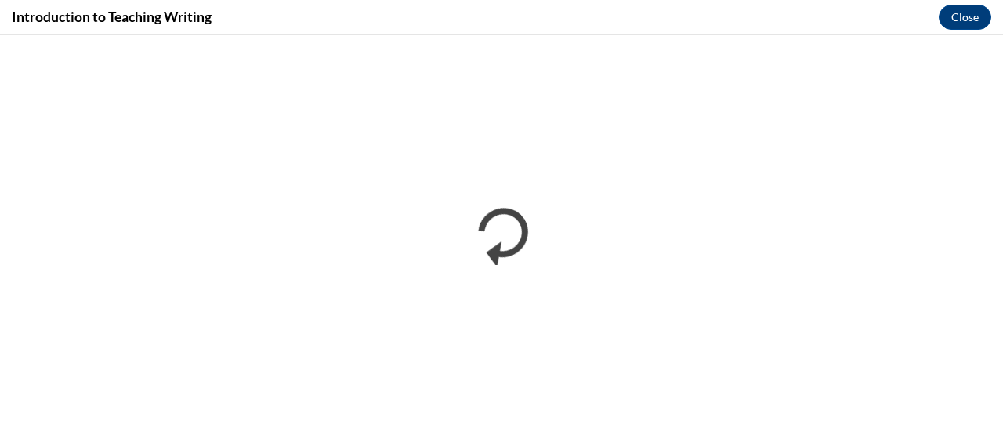
scroll to position [0, 0]
click at [966, 17] on button "Close" at bounding box center [964, 17] width 52 height 25
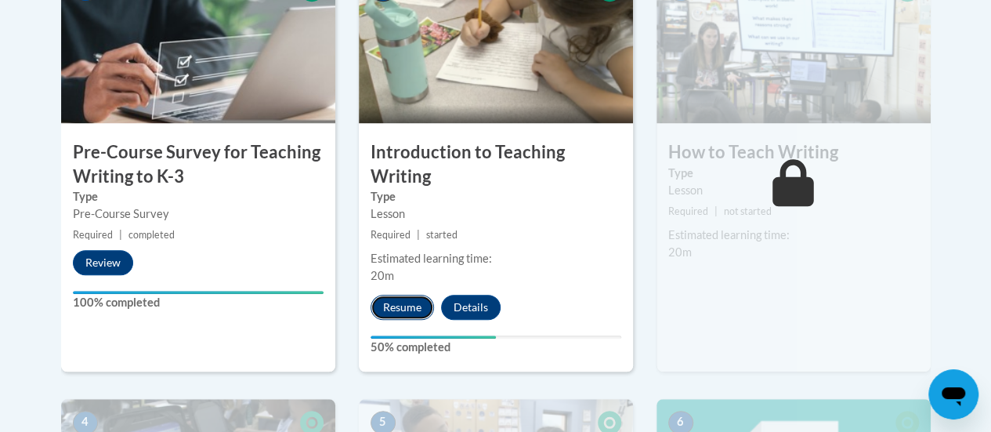
click at [405, 311] on button "Resume" at bounding box center [401, 306] width 63 height 25
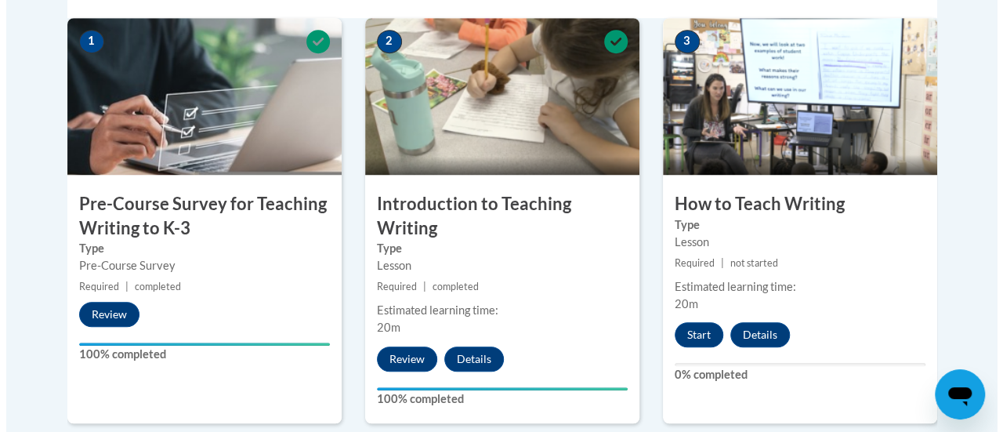
scroll to position [533, 0]
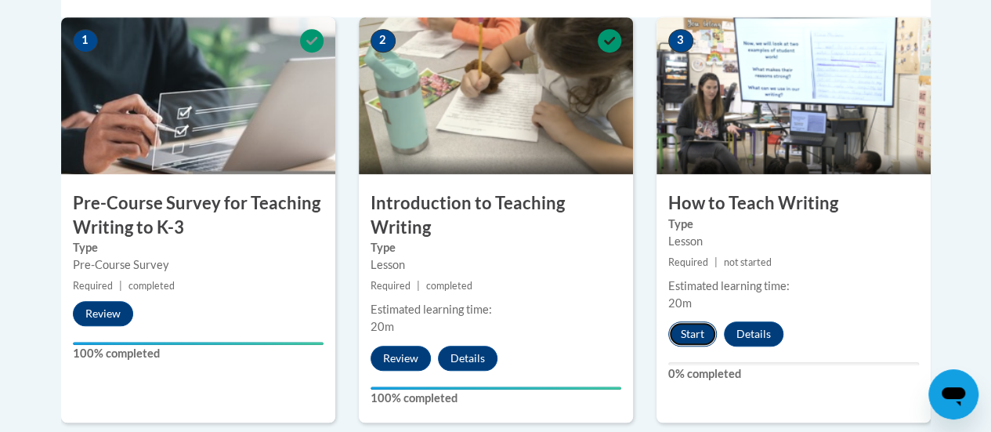
click at [685, 337] on button "Start" at bounding box center [692, 333] width 49 height 25
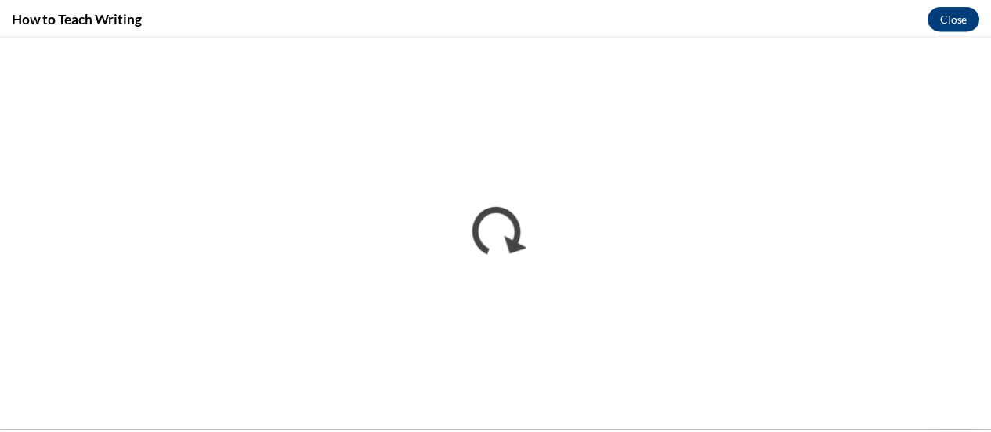
scroll to position [0, 0]
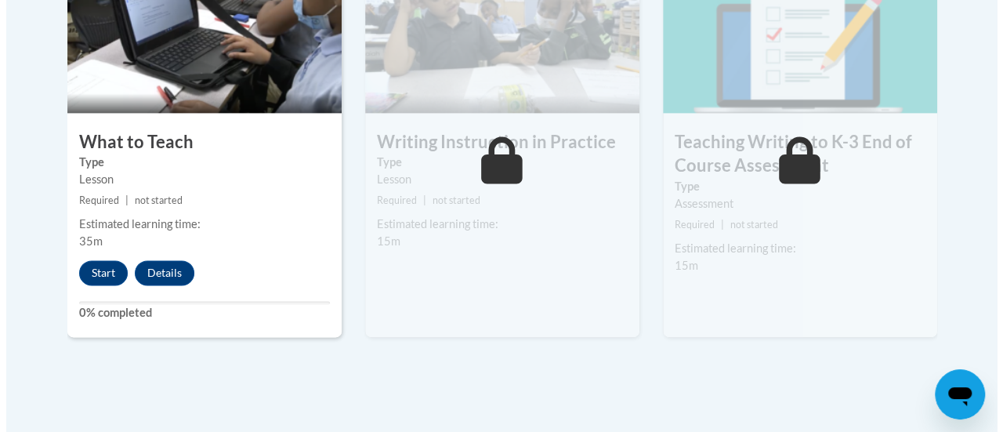
scroll to position [990, 0]
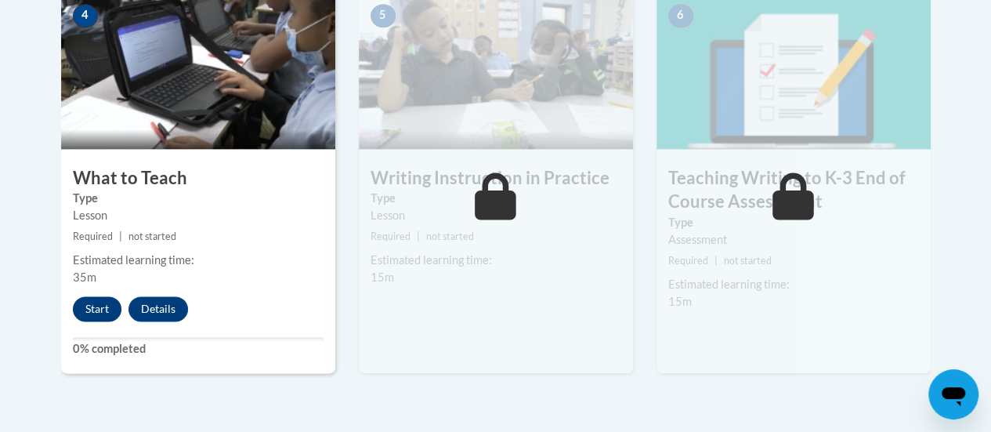
click at [96, 309] on button "Start" at bounding box center [97, 308] width 49 height 25
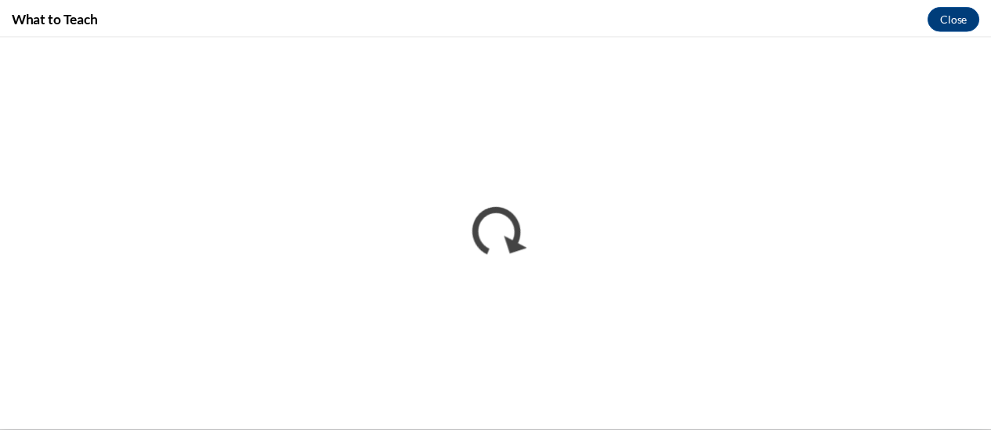
scroll to position [0, 0]
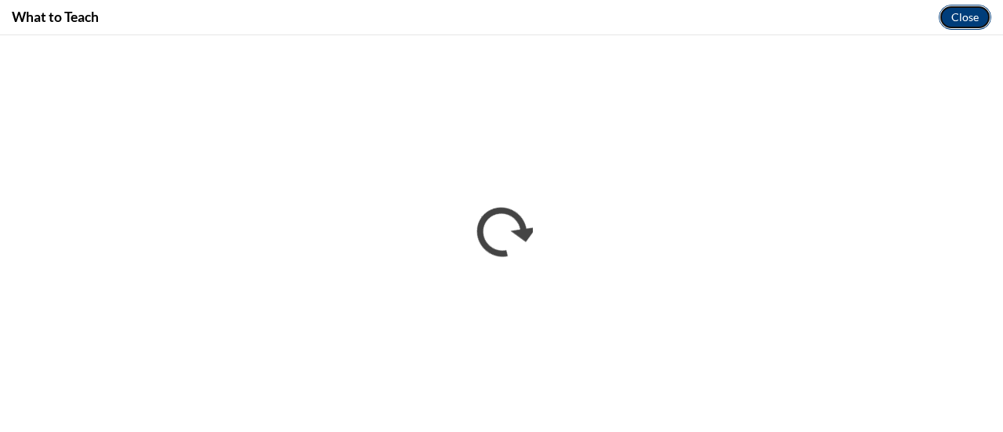
click at [967, 23] on button "Close" at bounding box center [964, 17] width 52 height 25
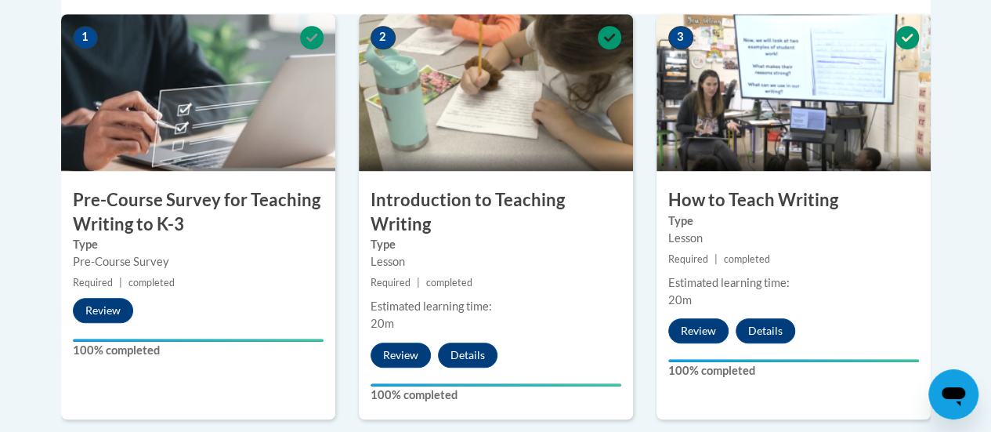
scroll to position [533, 0]
